Goal: Task Accomplishment & Management: Manage account settings

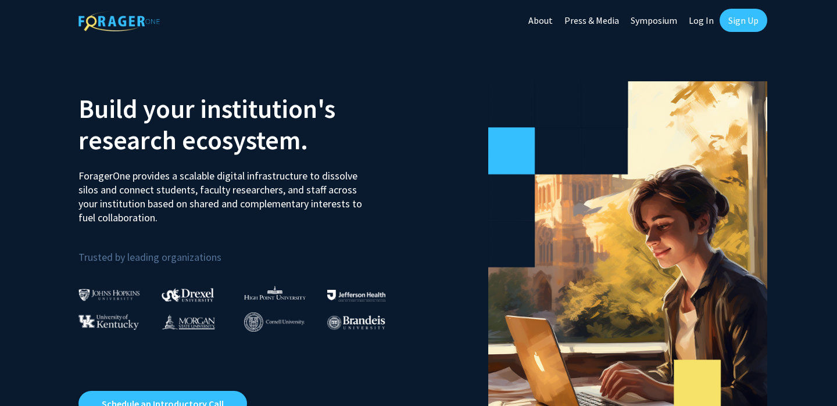
click at [706, 16] on link "Log In" at bounding box center [701, 20] width 37 height 41
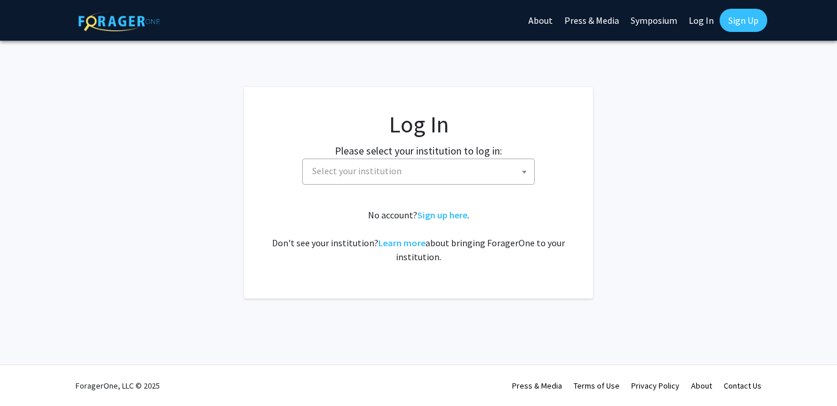
click at [525, 169] on span at bounding box center [525, 172] width 12 height 26
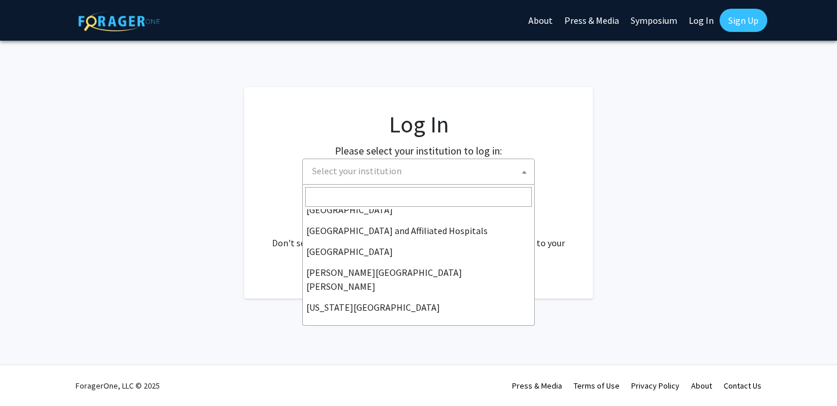
scroll to position [407, 0]
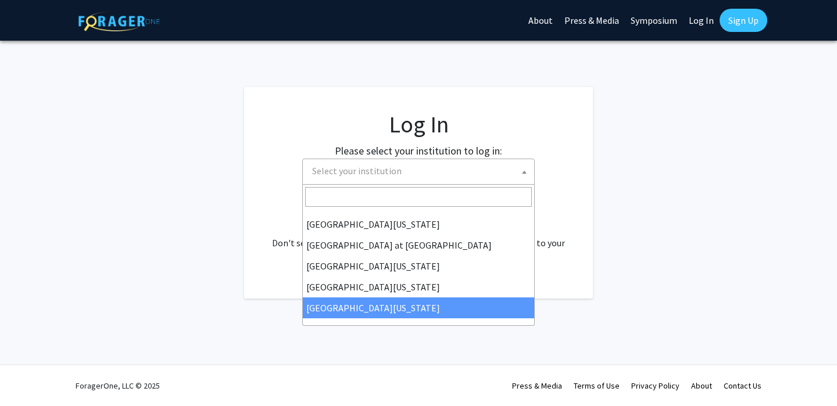
select select "33"
